Goal: Navigation & Orientation: Find specific page/section

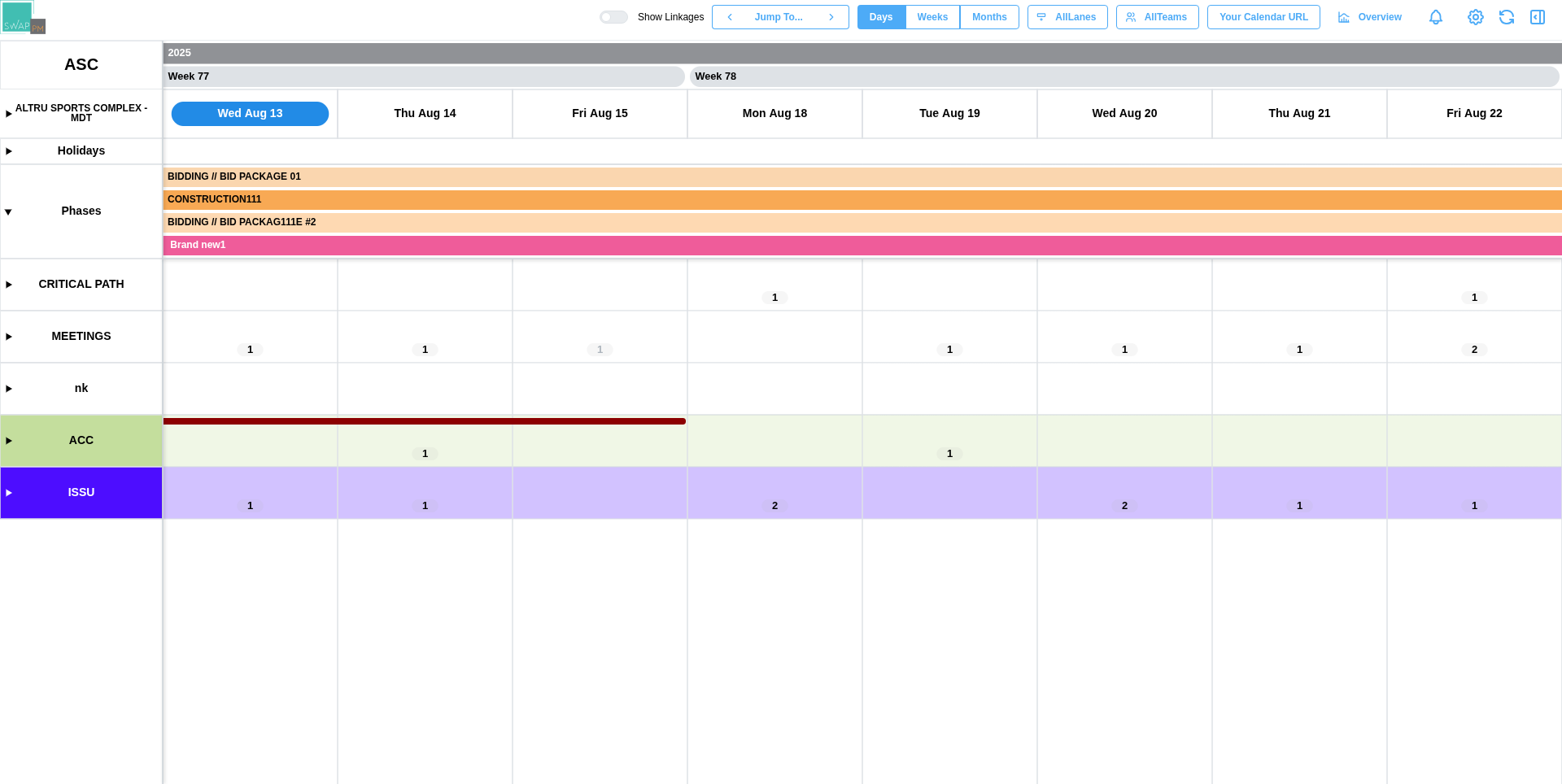
scroll to position [0, 66829]
click at [7, 440] on canvas at bounding box center [781, 412] width 1562 height 743
drag, startPoint x: 781, startPoint y: 441, endPoint x: 826, endPoint y: 455, distance: 47.1
click at [826, 455] on canvas at bounding box center [781, 412] width 1562 height 743
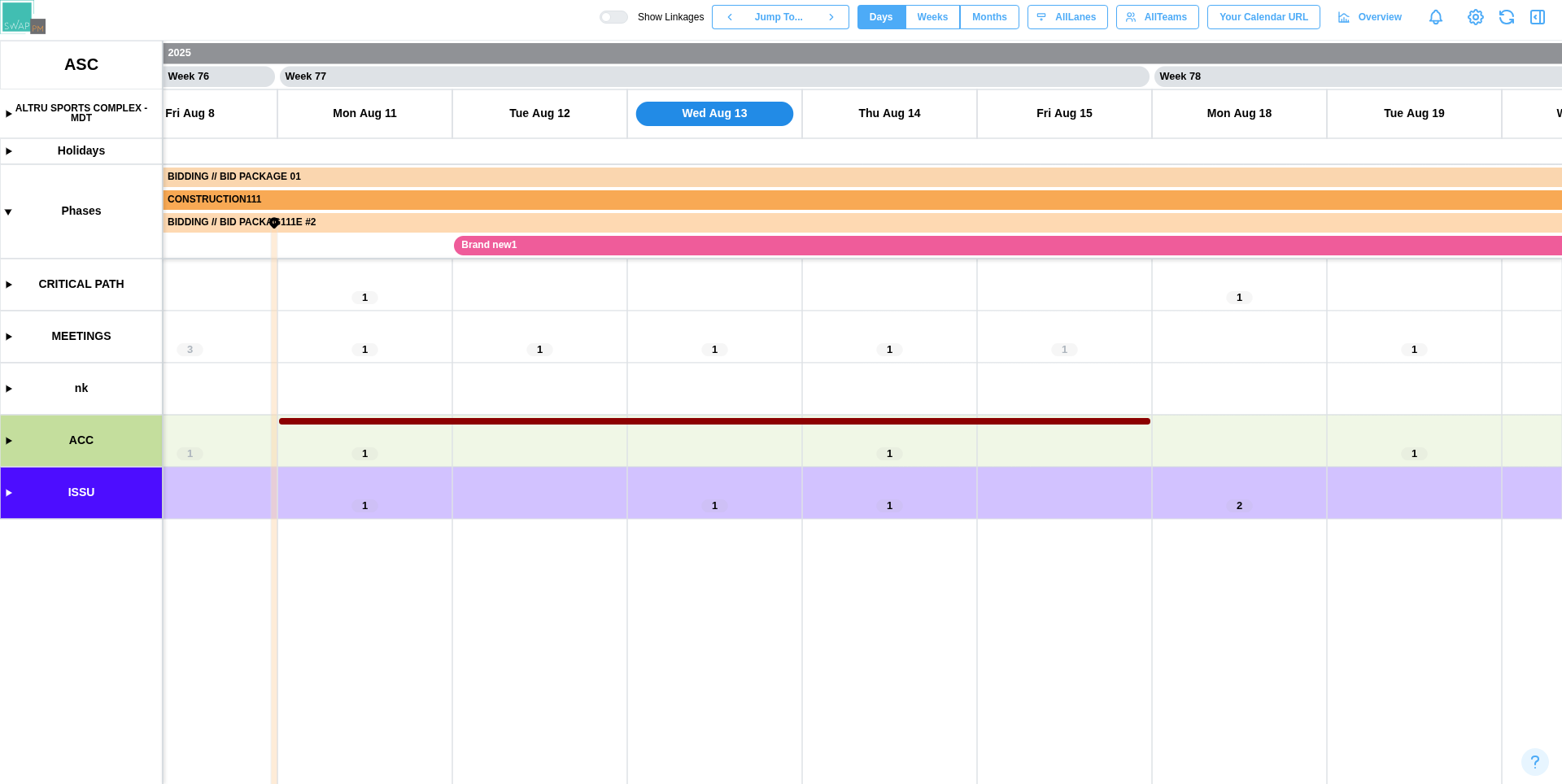
drag, startPoint x: 591, startPoint y: 444, endPoint x: 483, endPoint y: 431, distance: 108.8
click at [483, 431] on canvas at bounding box center [781, 412] width 1562 height 743
click at [655, 365] on canvas at bounding box center [781, 412] width 1562 height 743
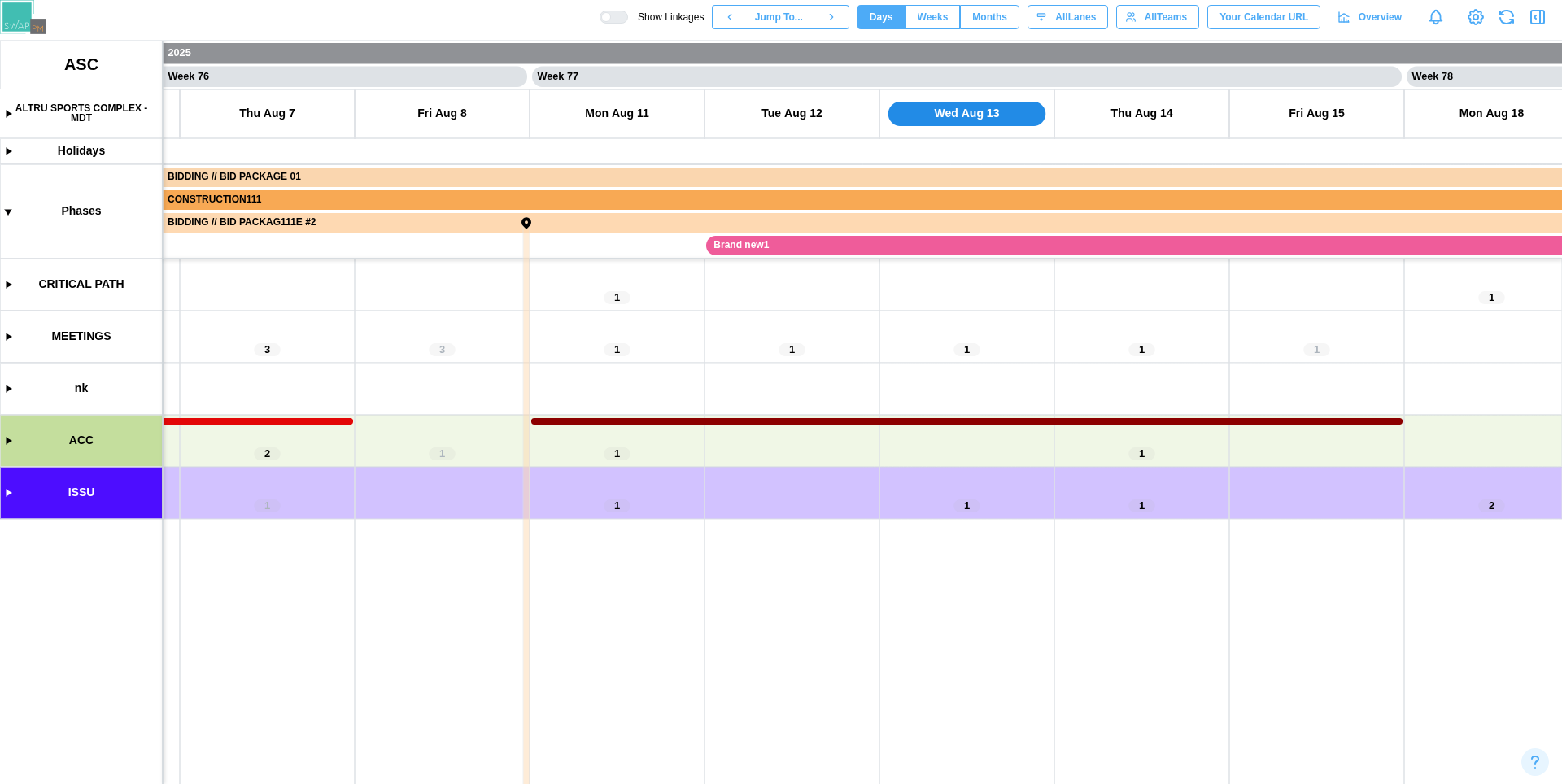
click at [5, 117] on canvas at bounding box center [781, 412] width 1562 height 743
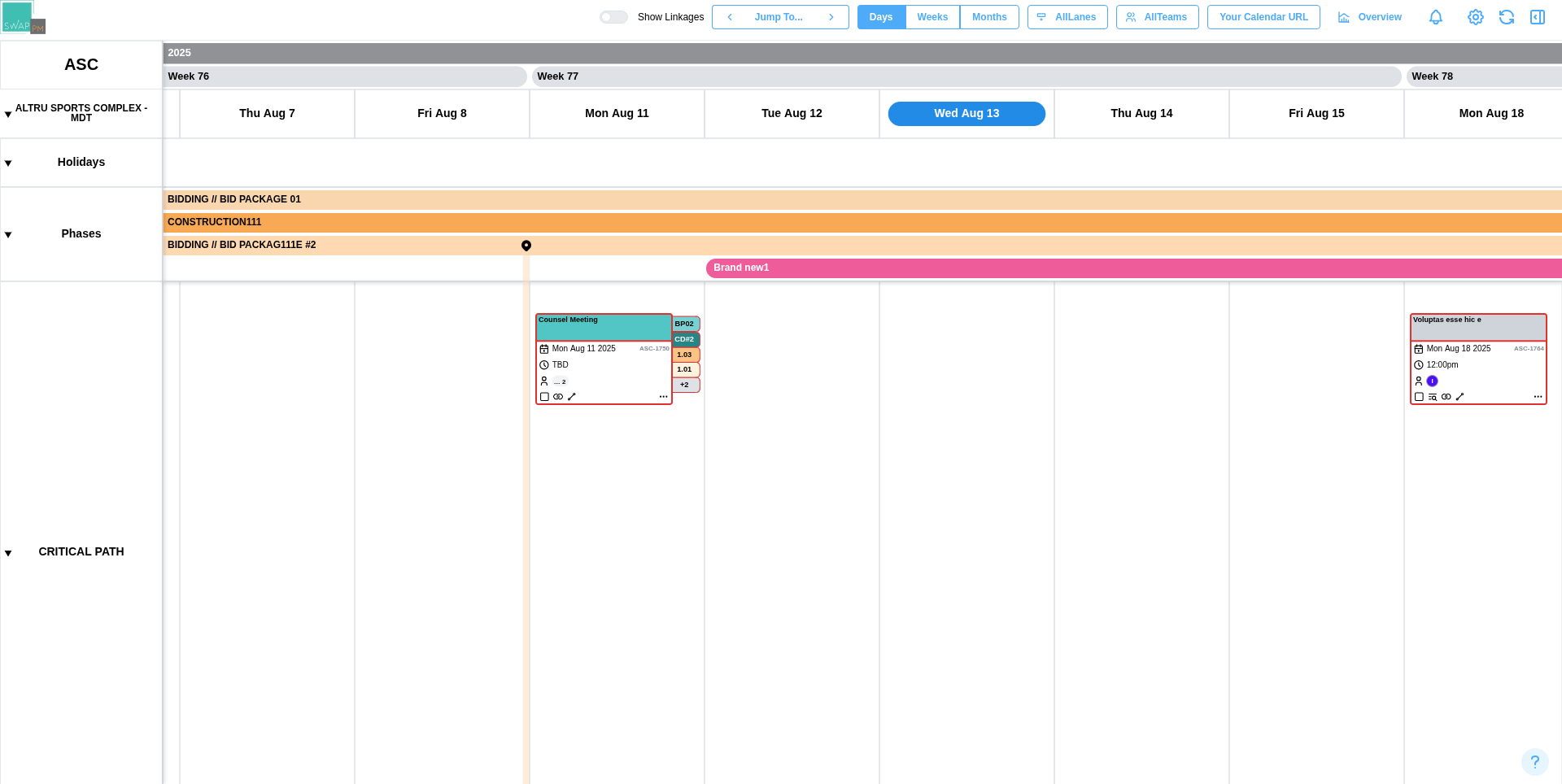
drag, startPoint x: 847, startPoint y: 660, endPoint x: 901, endPoint y: 653, distance: 54.5
click at [315, 512] on canvas at bounding box center [781, 412] width 1562 height 743
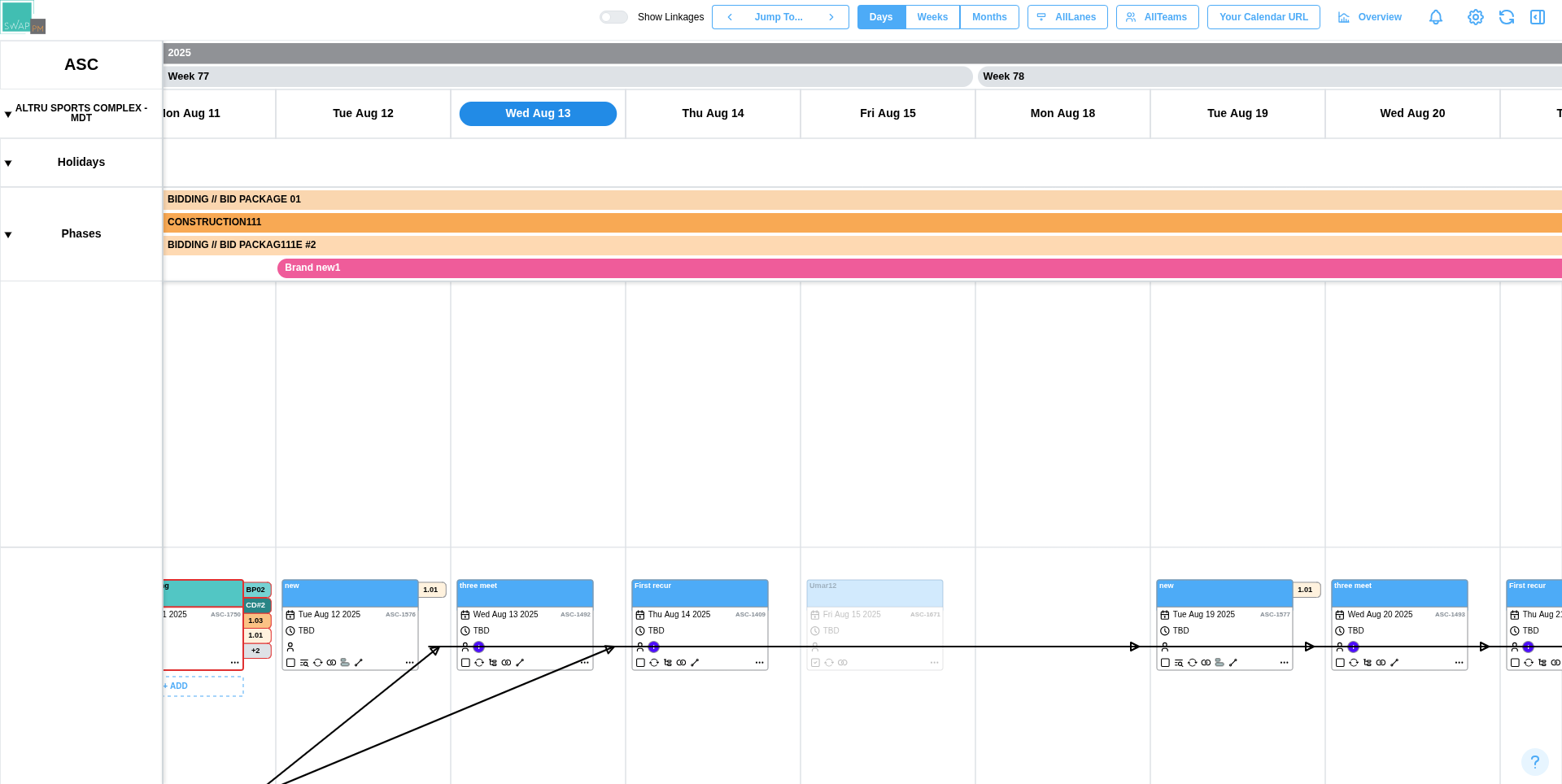
scroll to position [0, 66532]
drag, startPoint x: 907, startPoint y: 653, endPoint x: 950, endPoint y: 360, distance: 296.1
click at [950, 360] on canvas at bounding box center [781, 412] width 1562 height 743
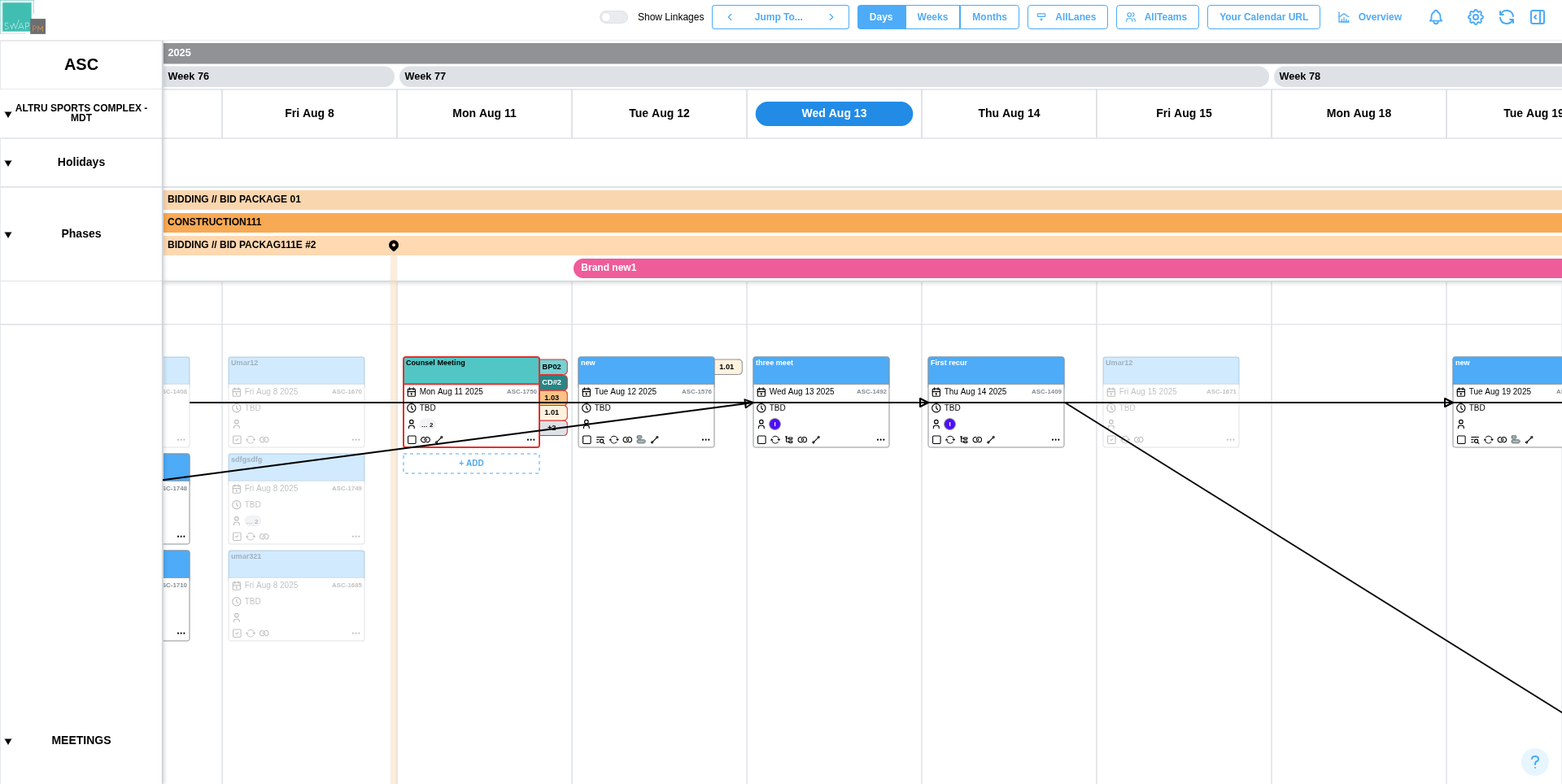
scroll to position [462, 0]
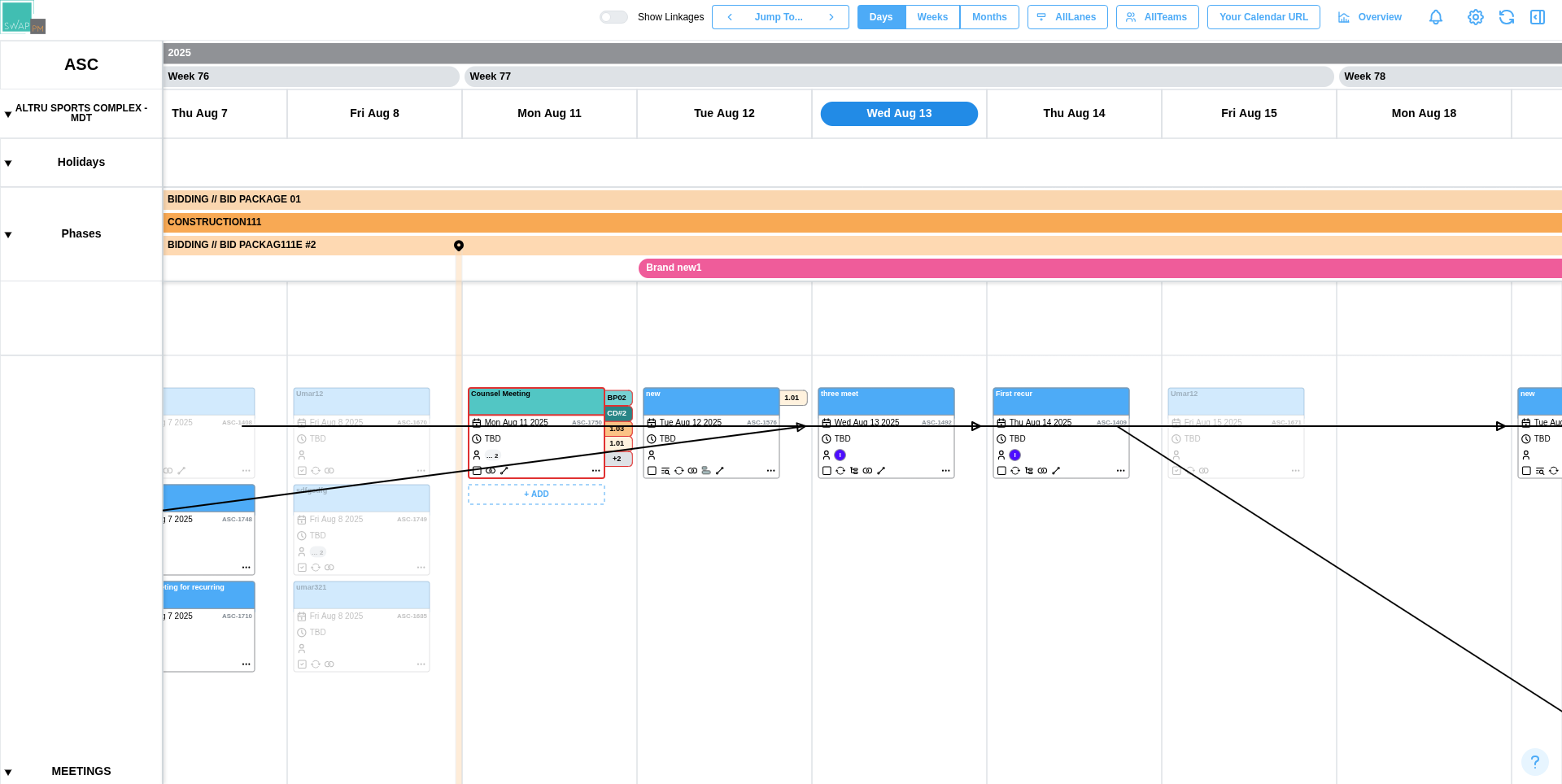
drag, startPoint x: 512, startPoint y: 524, endPoint x: 876, endPoint y: 353, distance: 402.2
click at [876, 353] on canvas at bounding box center [781, 412] width 1562 height 743
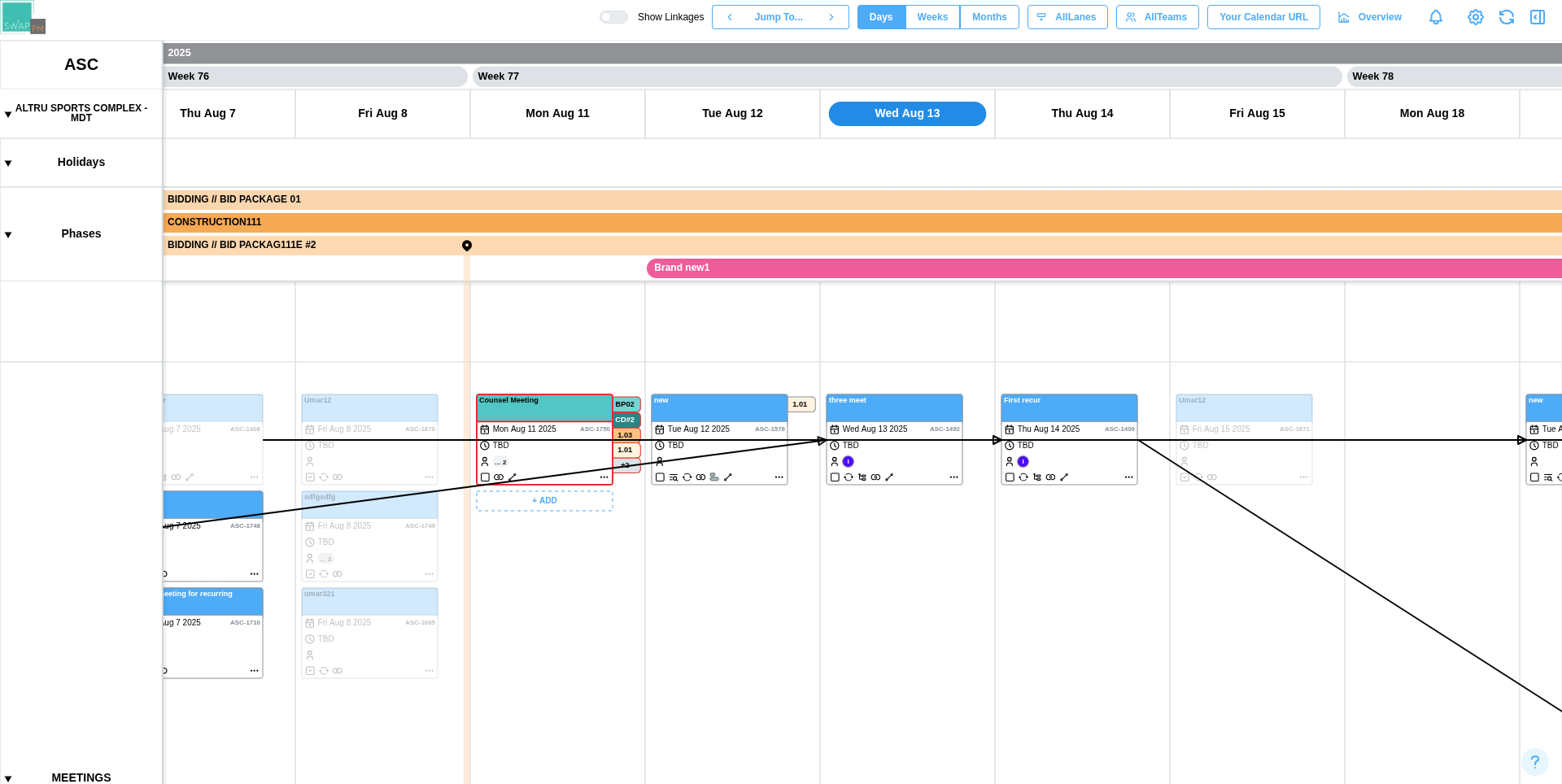
click at [611, 18] on div at bounding box center [619, 17] width 16 height 12
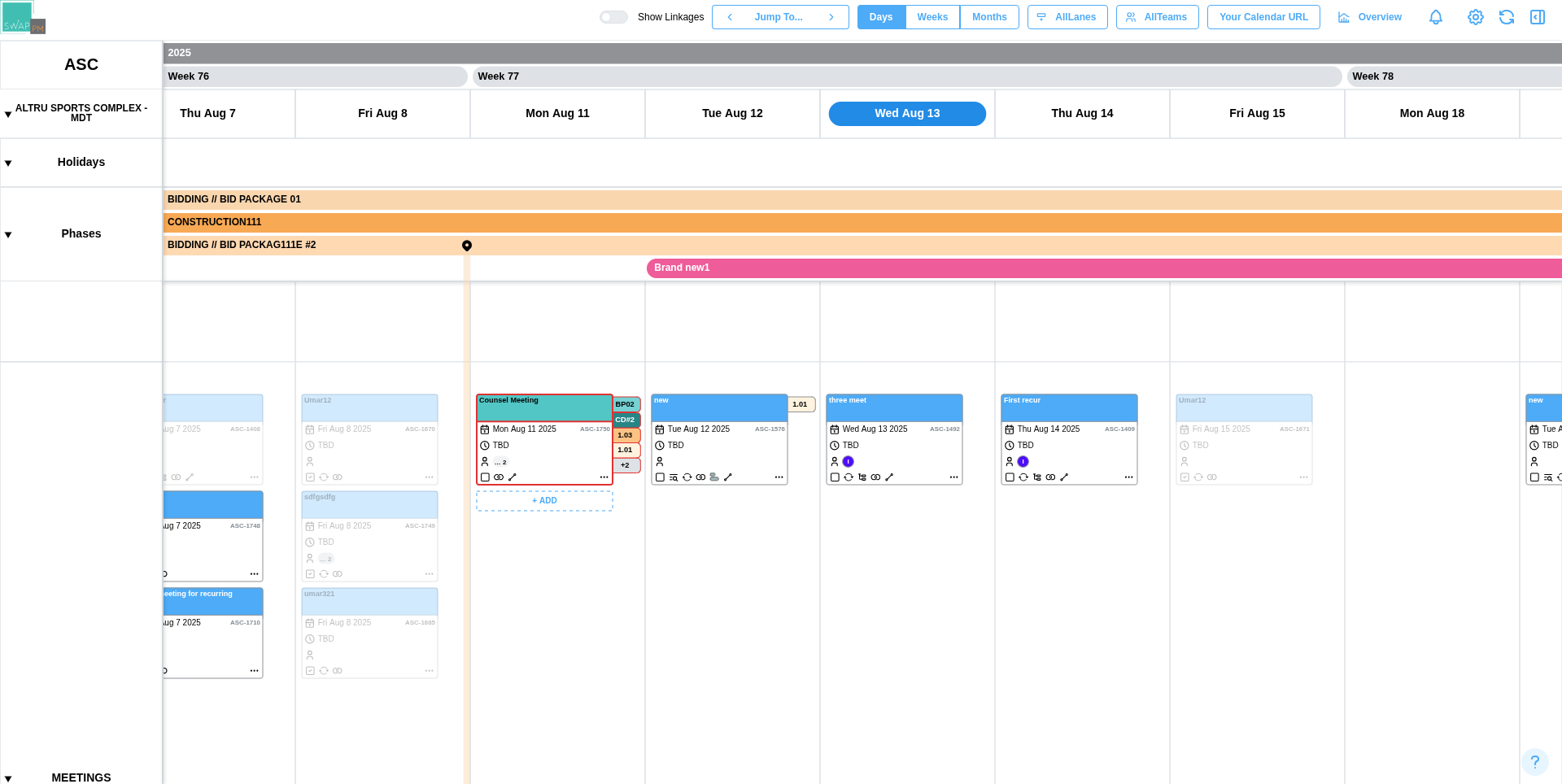
click at [602, 18] on div at bounding box center [606, 17] width 10 height 10
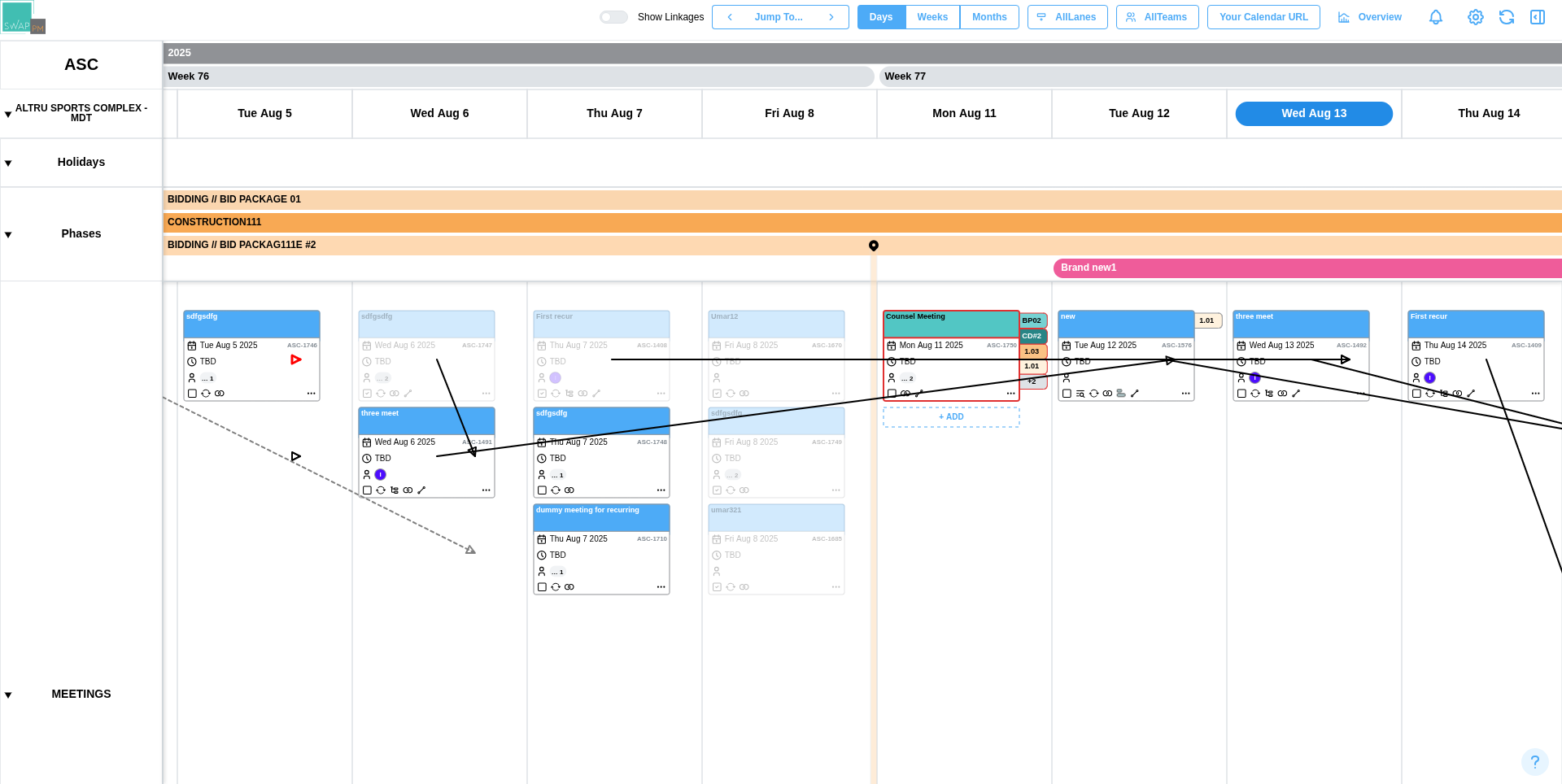
scroll to position [532, 0]
drag, startPoint x: 521, startPoint y: 670, endPoint x: 992, endPoint y: 599, distance: 476.3
click at [992, 599] on canvas at bounding box center [781, 412] width 1562 height 743
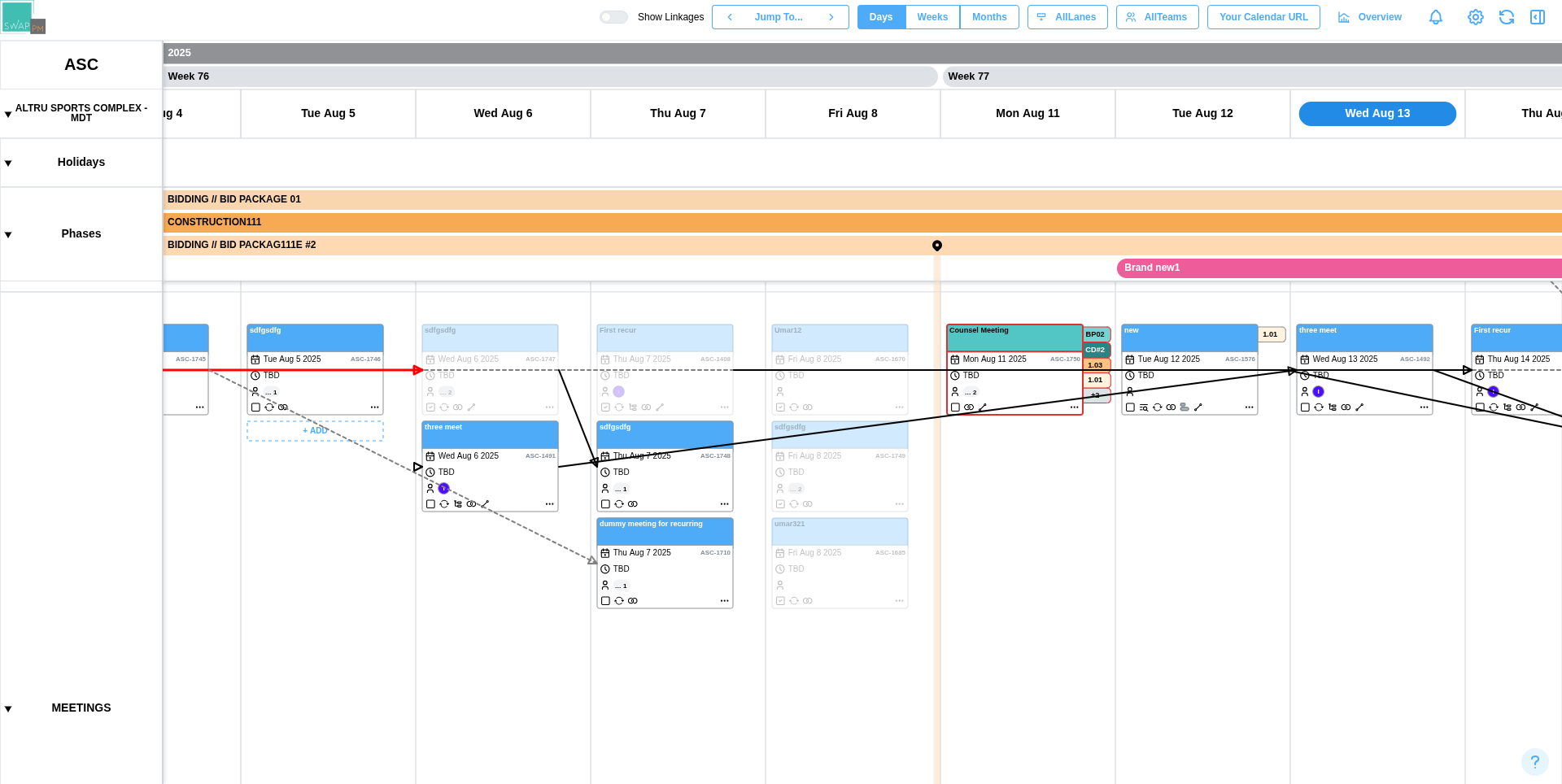
click at [335, 355] on canvas at bounding box center [781, 412] width 1562 height 743
click at [468, 330] on canvas at bounding box center [781, 412] width 1562 height 743
click at [505, 453] on canvas at bounding box center [781, 412] width 1562 height 743
click at [646, 432] on canvas at bounding box center [781, 412] width 1562 height 743
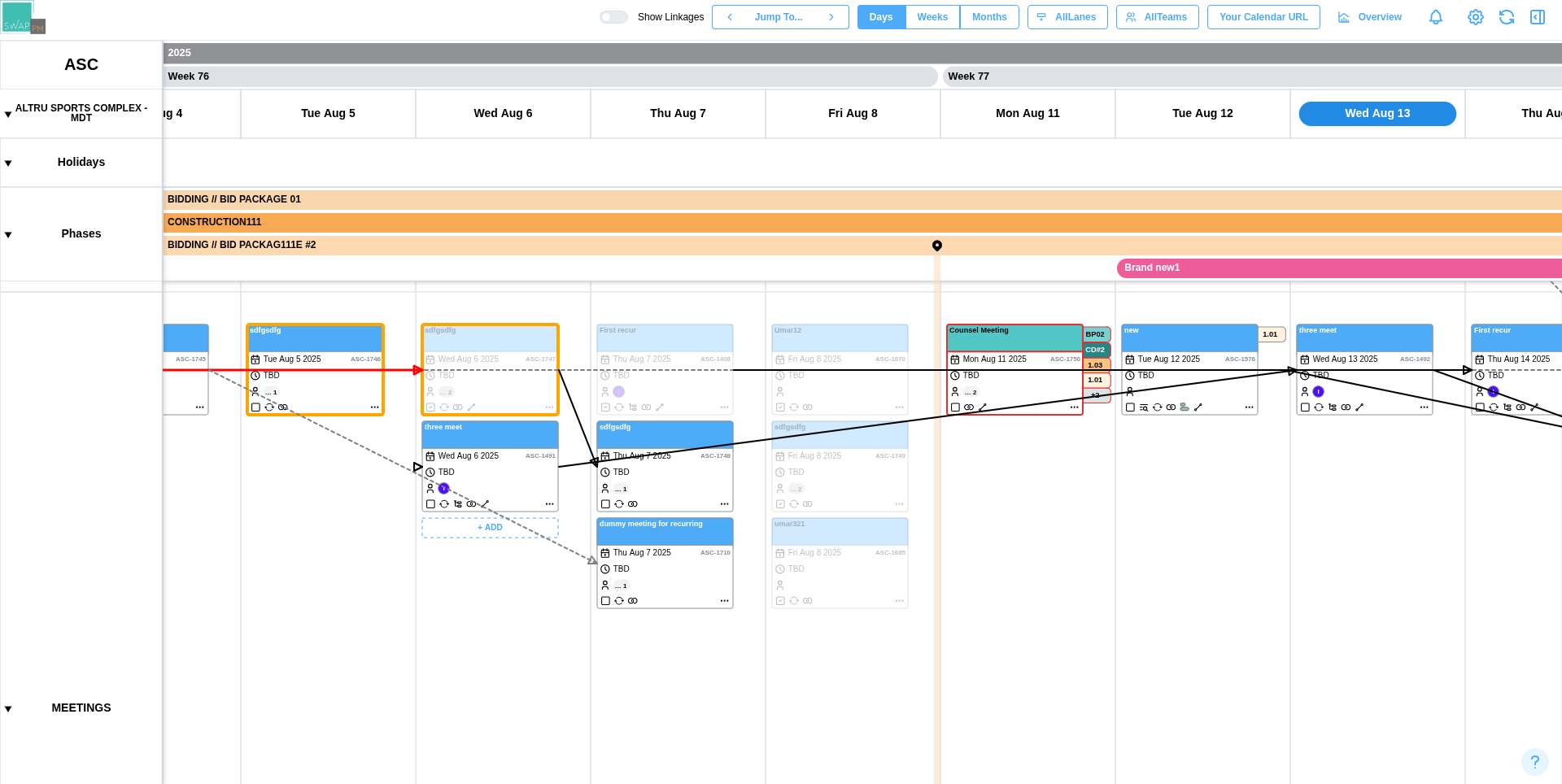
click at [654, 356] on canvas at bounding box center [781, 412] width 1562 height 743
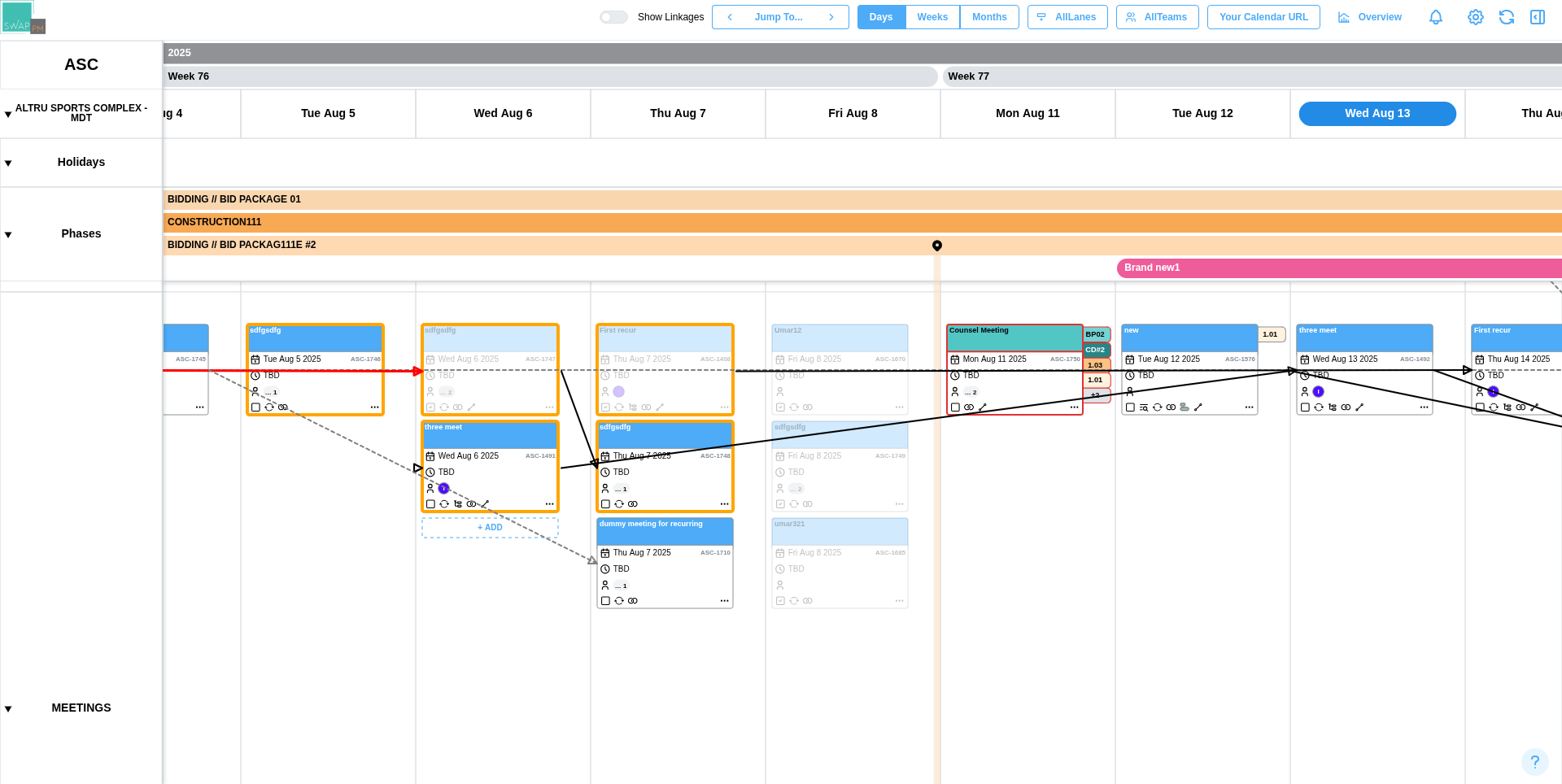
scroll to position [0, 0]
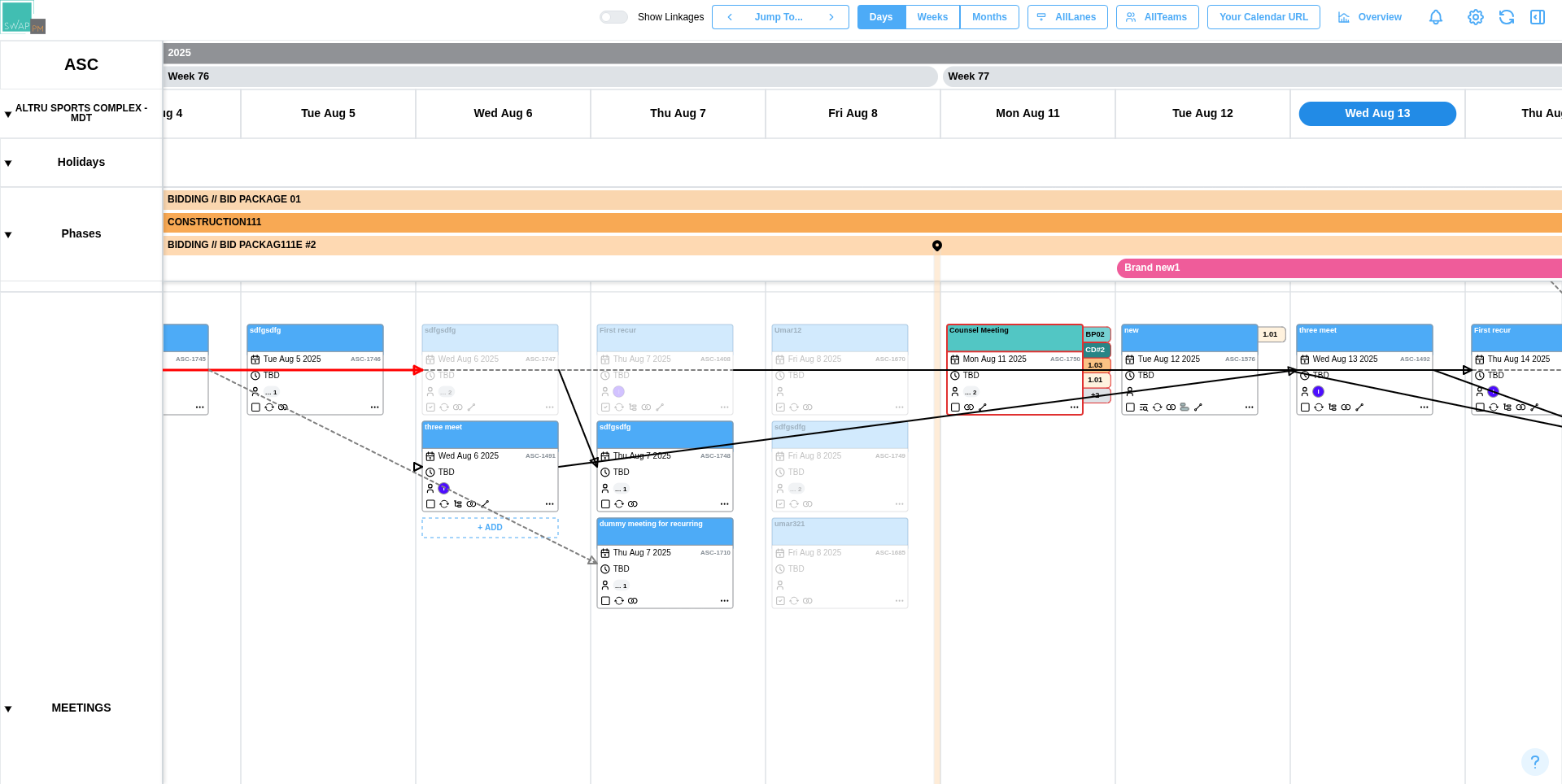
click at [564, 705] on canvas at bounding box center [781, 412] width 1562 height 743
drag, startPoint x: 564, startPoint y: 705, endPoint x: 993, endPoint y: 608, distance: 439.8
click at [993, 608] on canvas at bounding box center [781, 412] width 1562 height 743
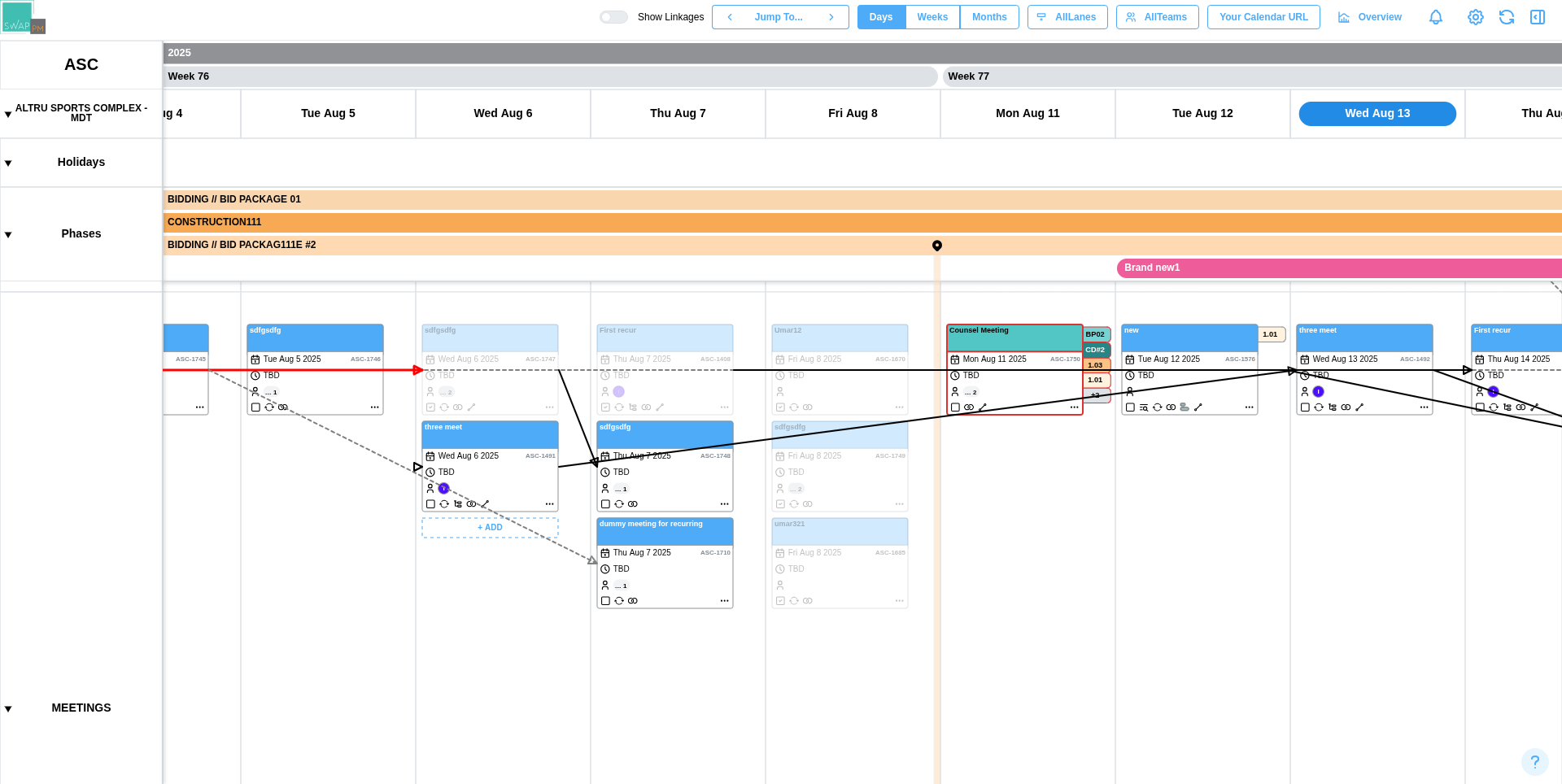
scroll to position [628, 0]
